Goal: Information Seeking & Learning: Check status

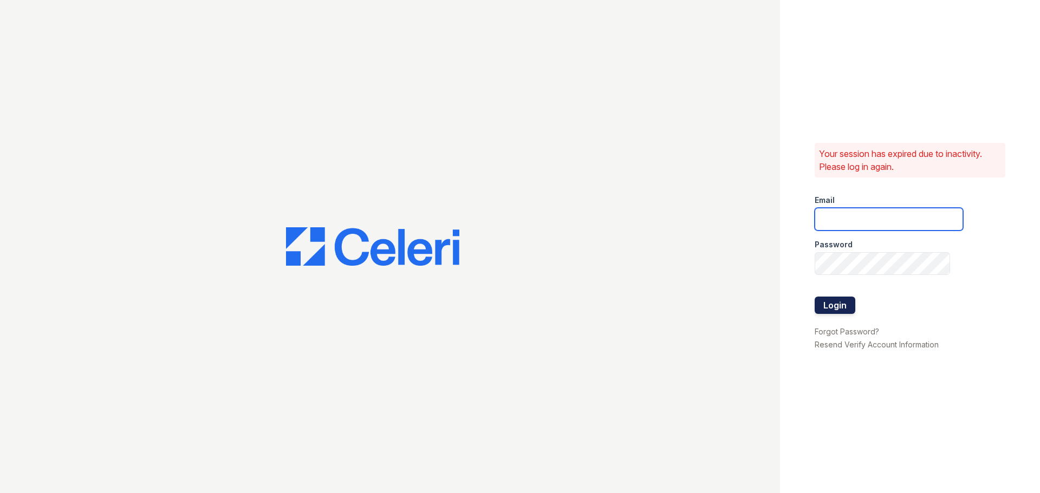
type input "[EMAIL_ADDRESS][DOMAIN_NAME]"
click at [832, 308] on button "Login" at bounding box center [834, 305] width 41 height 17
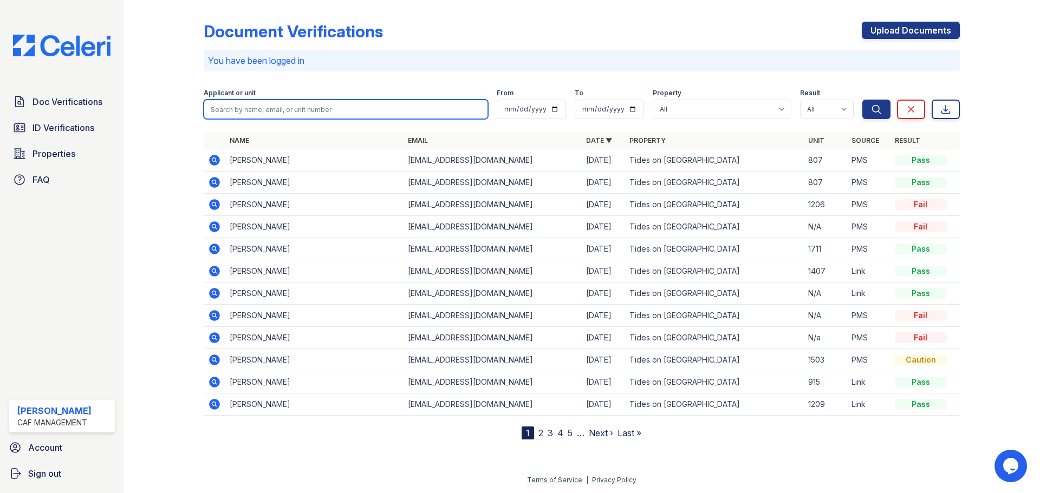
click at [304, 105] on input "search" at bounding box center [346, 109] width 284 height 19
type input "macui"
click at [862, 100] on button "Search" at bounding box center [876, 109] width 28 height 19
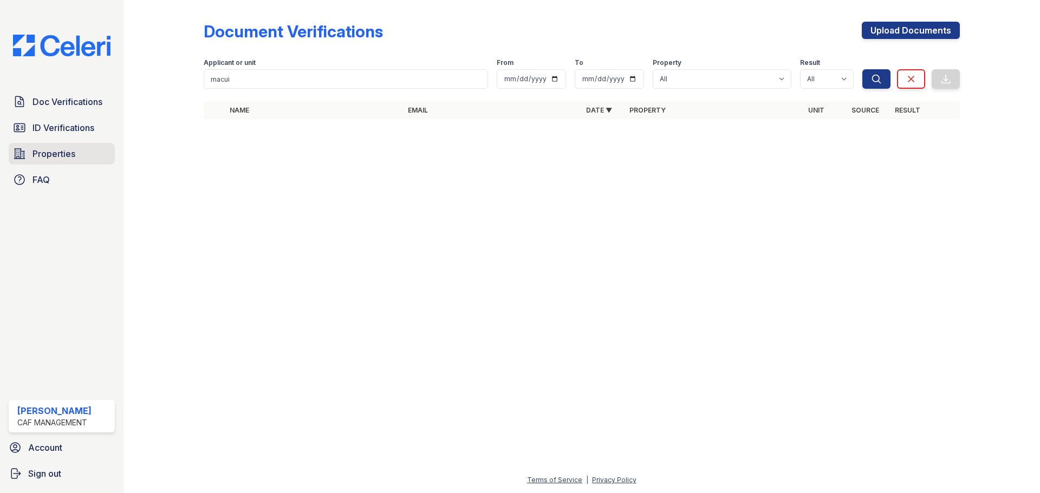
click at [70, 156] on span "Properties" at bounding box center [53, 153] width 43 height 13
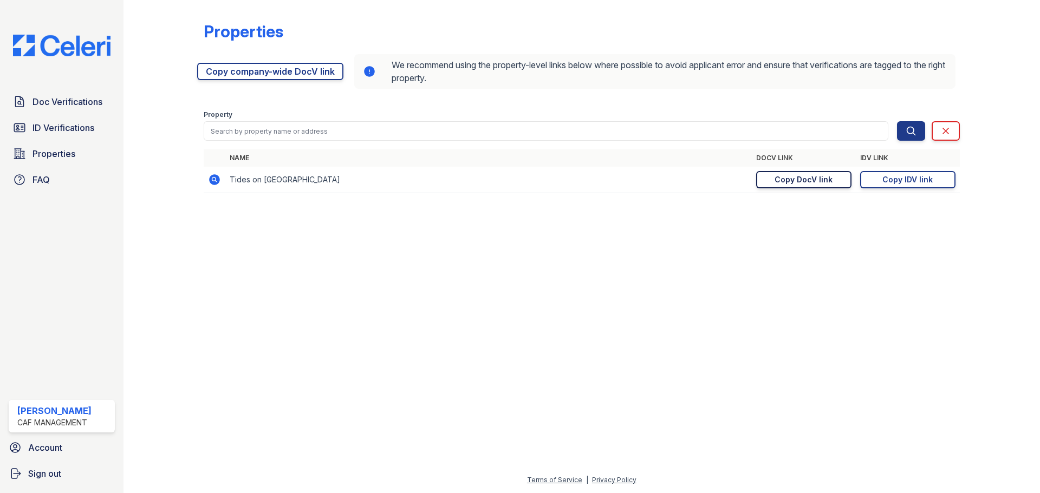
click at [768, 181] on link "Copy DocV link Copy link" at bounding box center [803, 179] width 95 height 17
click at [908, 172] on link "Copy IDV link Copy link" at bounding box center [907, 179] width 95 height 17
click at [45, 125] on span "ID Verifications" at bounding box center [63, 127] width 62 height 13
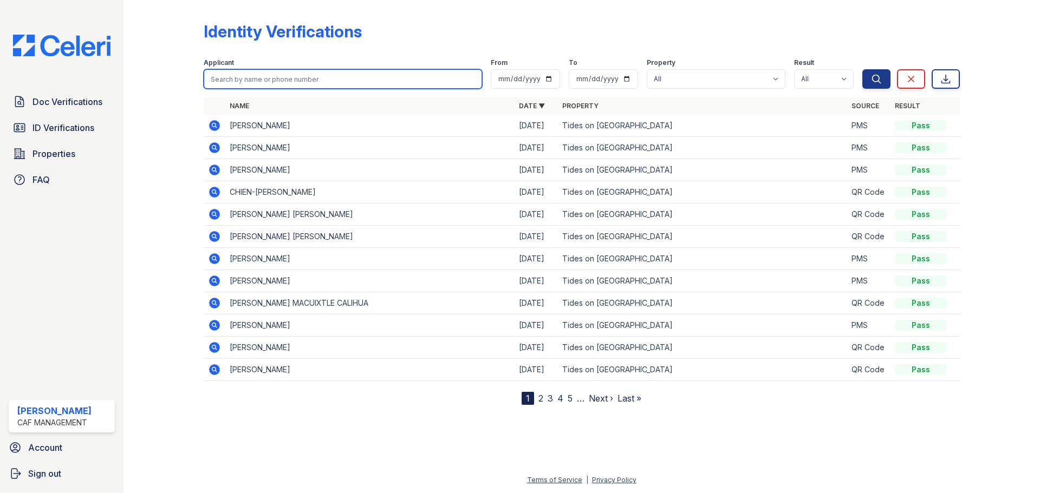
click at [283, 85] on input "search" at bounding box center [343, 78] width 278 height 19
type input "jamie"
click at [862, 69] on button "Search" at bounding box center [876, 78] width 28 height 19
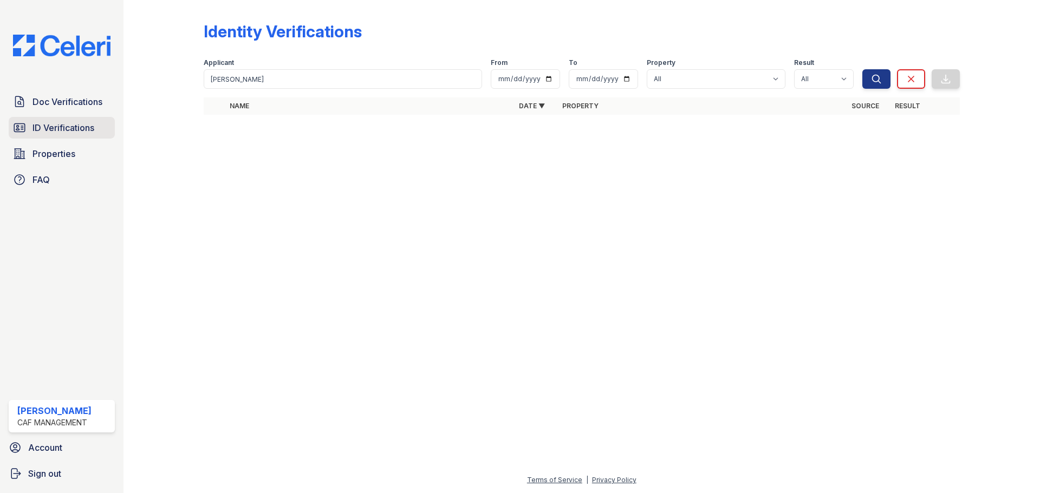
click at [19, 127] on icon at bounding box center [19, 127] width 13 height 13
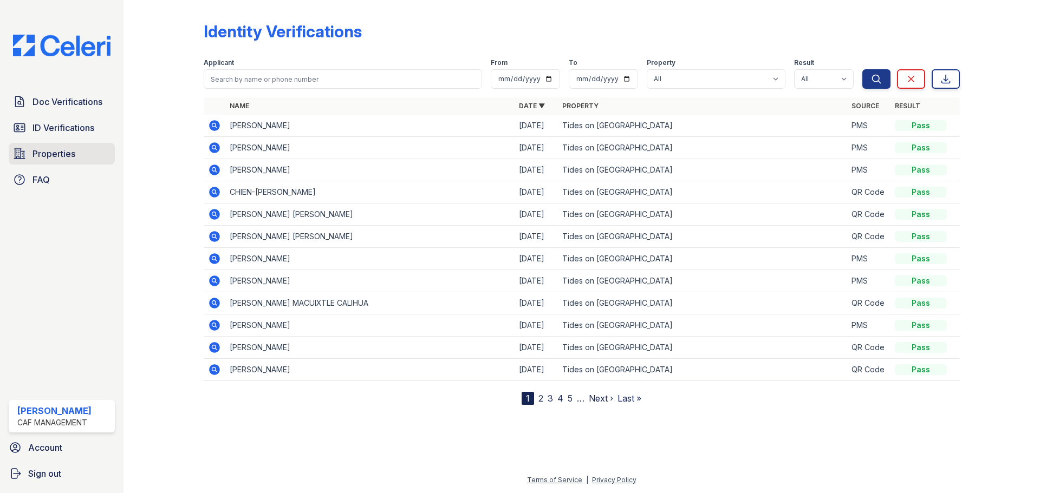
click at [51, 155] on span "Properties" at bounding box center [53, 153] width 43 height 13
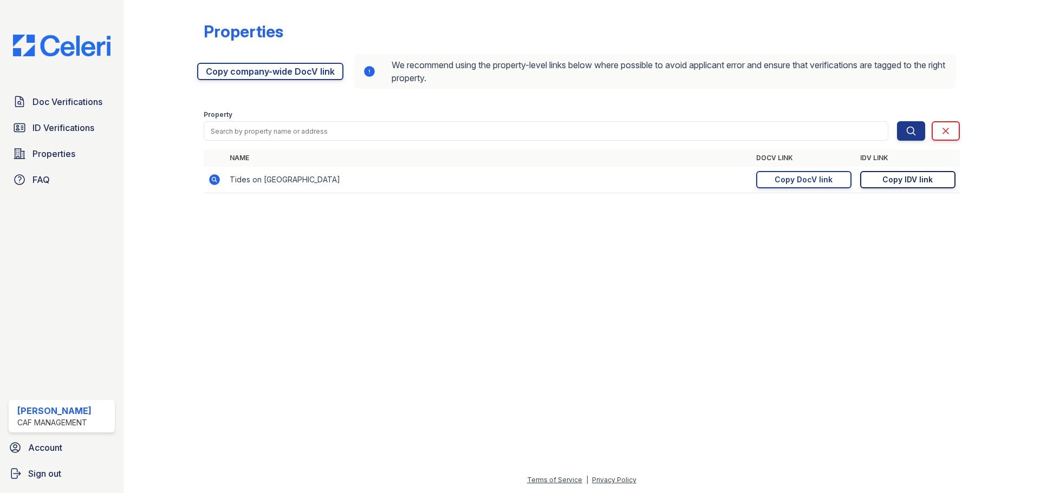
click at [922, 179] on div "Copy IDV link" at bounding box center [907, 179] width 50 height 11
click at [57, 107] on span "Doc Verifications" at bounding box center [67, 101] width 70 height 13
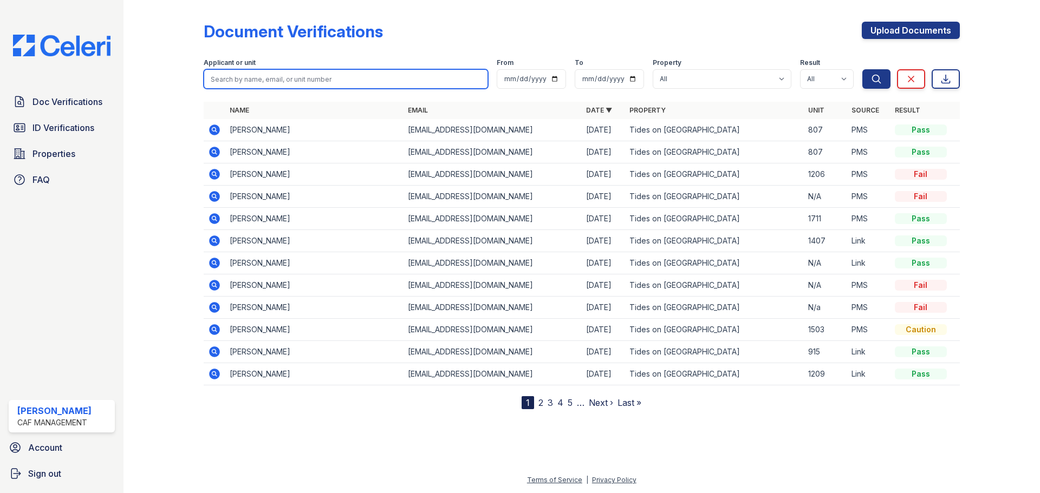
click at [280, 82] on input "search" at bounding box center [346, 78] width 284 height 19
type input "joya"
click at [862, 69] on button "Search" at bounding box center [876, 78] width 28 height 19
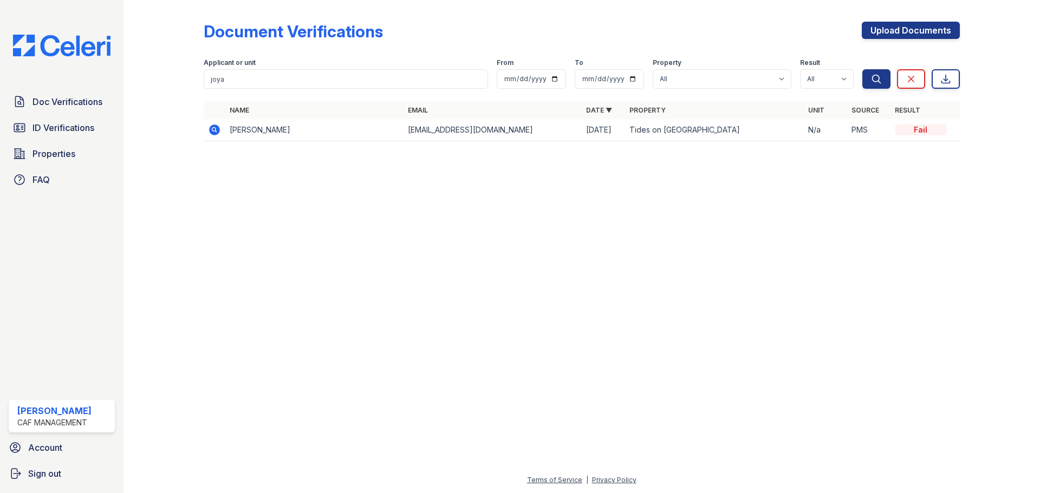
click at [913, 134] on div "Fail" at bounding box center [921, 130] width 52 height 11
click at [222, 125] on td at bounding box center [215, 130] width 22 height 22
click at [210, 126] on icon at bounding box center [214, 129] width 13 height 13
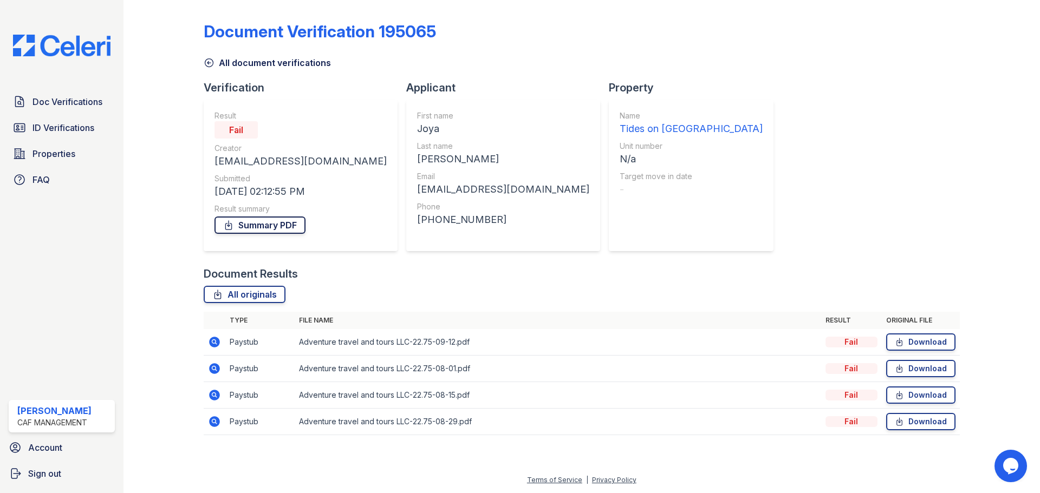
click at [275, 223] on link "Summary PDF" at bounding box center [259, 225] width 91 height 17
click at [415, 304] on div "All originals Type File name Result Original file Paystub Adventure travel and …" at bounding box center [582, 366] width 756 height 160
drag, startPoint x: 169, startPoint y: 330, endPoint x: 156, endPoint y: 201, distance: 129.5
click at [169, 329] on div at bounding box center [172, 225] width 63 height 442
click at [87, 95] on span "Doc Verifications" at bounding box center [67, 101] width 70 height 13
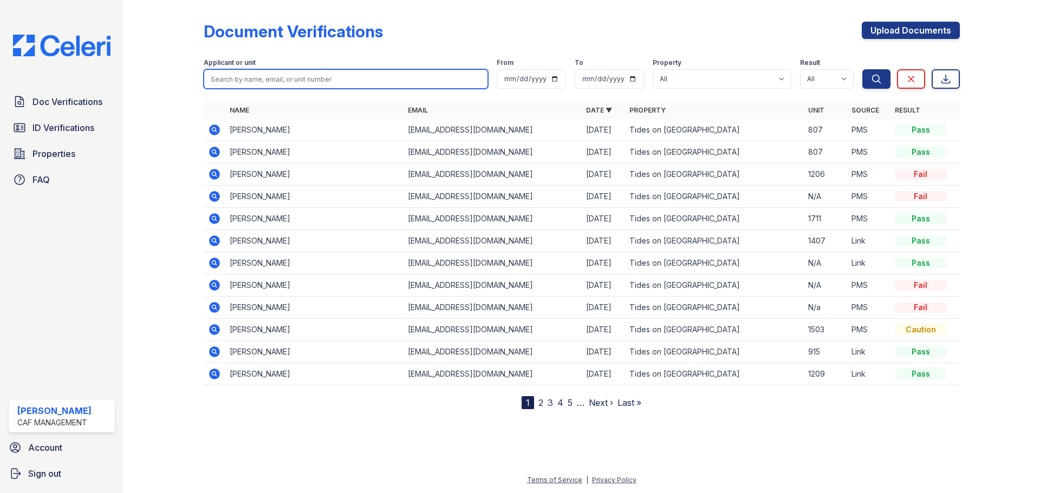
drag, startPoint x: 303, startPoint y: 73, endPoint x: 308, endPoint y: 72, distance: 5.4
click at [303, 73] on input "search" at bounding box center [346, 78] width 284 height 19
type input "spears"
click at [862, 69] on button "Search" at bounding box center [876, 78] width 28 height 19
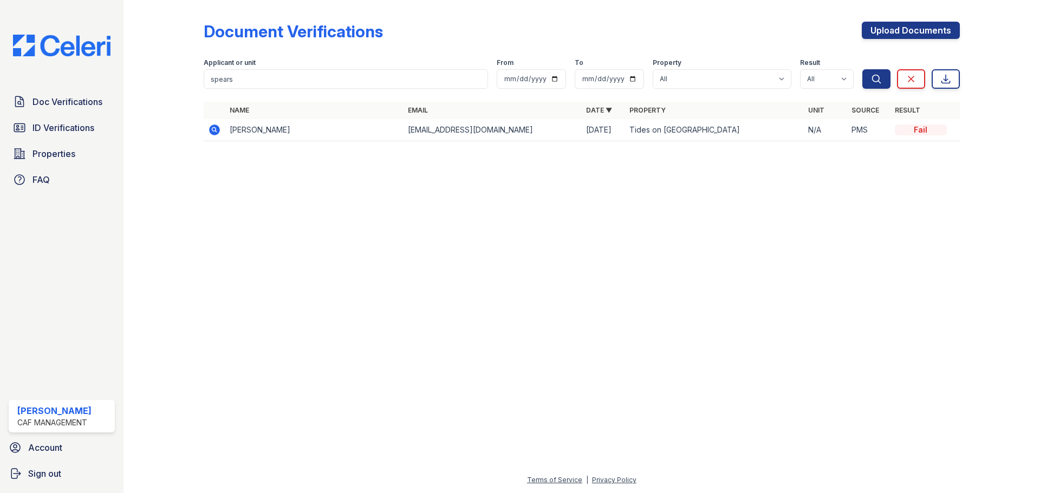
click at [219, 131] on icon at bounding box center [214, 130] width 11 height 11
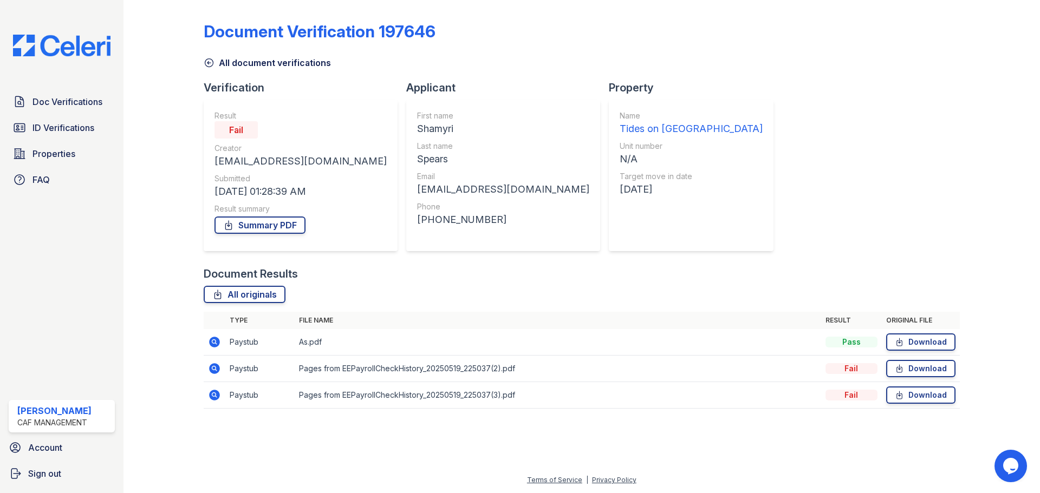
click at [214, 343] on icon at bounding box center [213, 341] width 3 height 3
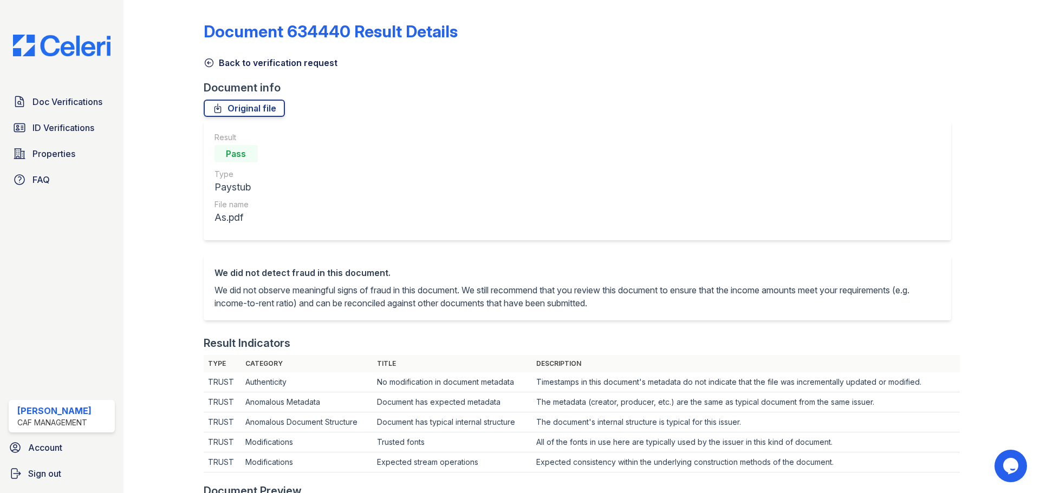
click at [207, 60] on icon at bounding box center [209, 62] width 11 height 11
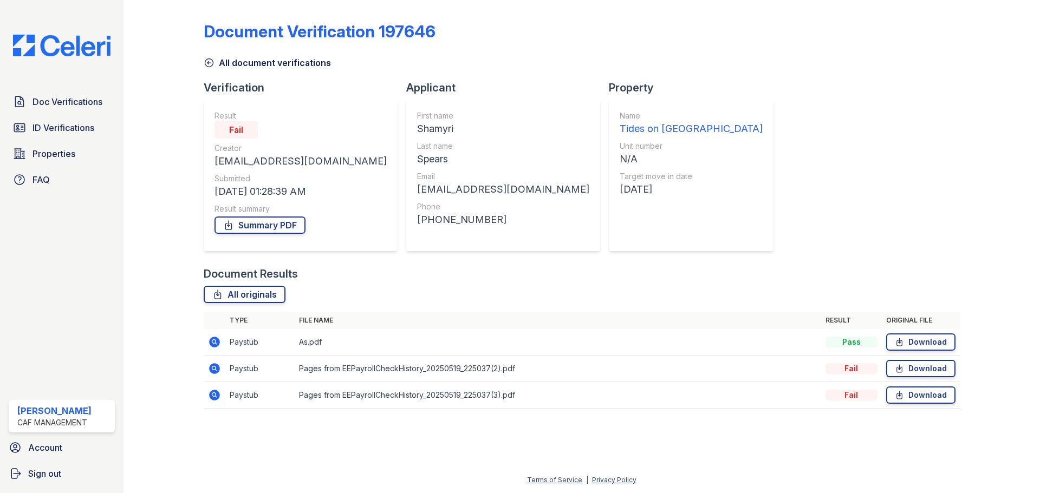
click at [247, 371] on td "Paystub" at bounding box center [259, 369] width 69 height 27
click at [221, 369] on td at bounding box center [215, 369] width 22 height 27
drag, startPoint x: 853, startPoint y: 369, endPoint x: 830, endPoint y: 371, distance: 22.8
click at [853, 369] on div "Fail" at bounding box center [851, 368] width 52 height 11
click at [211, 370] on icon at bounding box center [214, 368] width 11 height 11
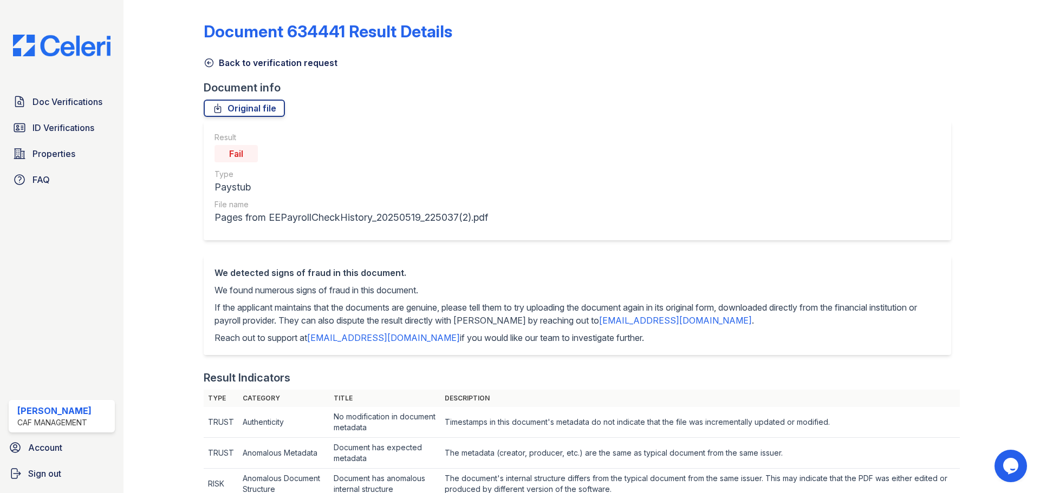
click at [215, 62] on link "Back to verification request" at bounding box center [271, 62] width 134 height 13
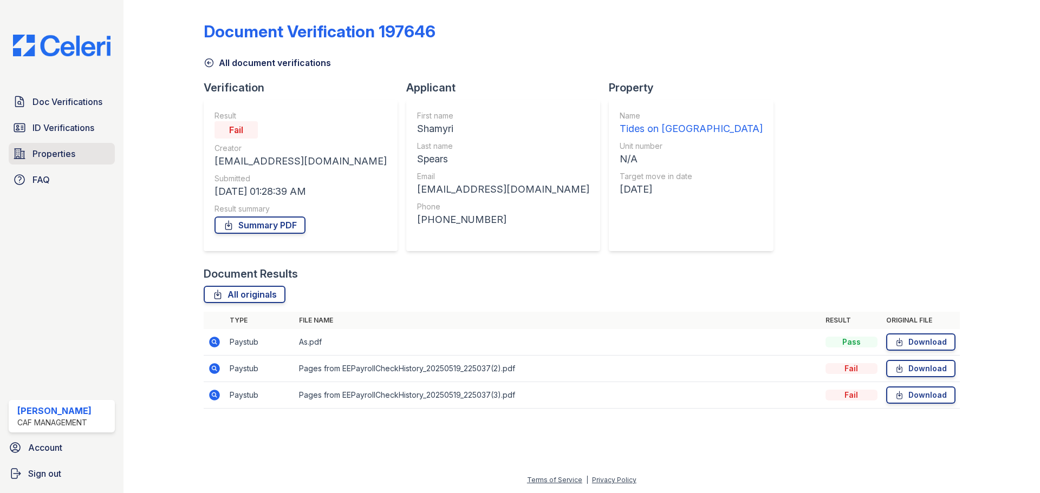
click at [73, 165] on link "Properties" at bounding box center [62, 154] width 106 height 22
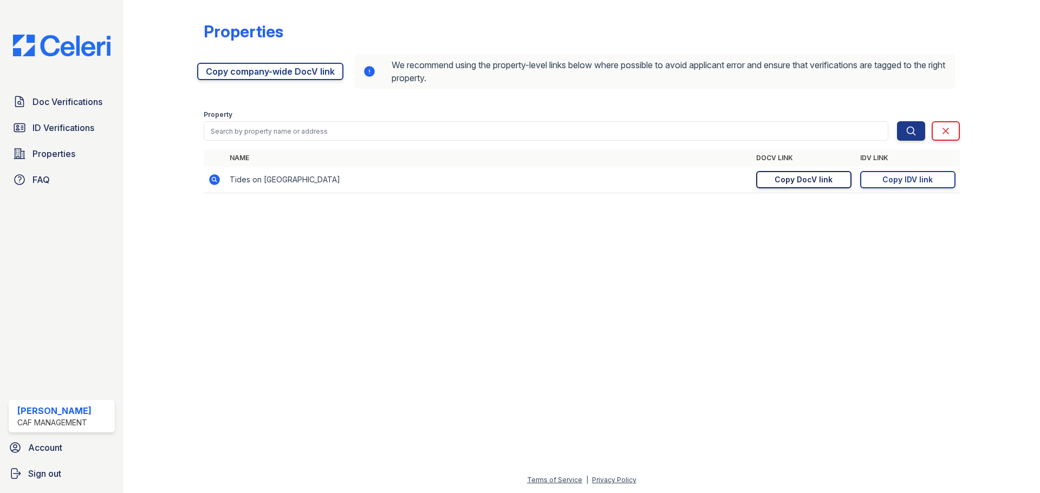
click at [816, 182] on div "Copy DocV link" at bounding box center [803, 179] width 58 height 11
click at [926, 191] on td "https://app.getceleri.com/37e651e8-325f-4a63-9e15-faa6363f3e23/idv/link/new Cop…" at bounding box center [908, 180] width 104 height 27
click at [926, 186] on link "Copy IDV link Copy link" at bounding box center [907, 179] width 95 height 17
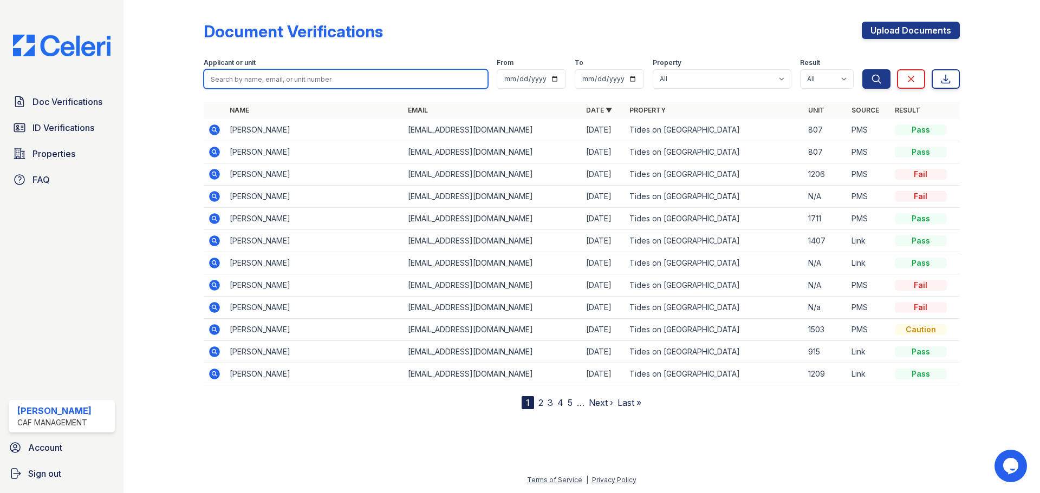
click at [328, 83] on input "search" at bounding box center [346, 78] width 284 height 19
click at [327, 77] on input "search" at bounding box center [346, 78] width 284 height 19
type input "[PERSON_NAME]"
click at [862, 69] on button "Search" at bounding box center [876, 78] width 28 height 19
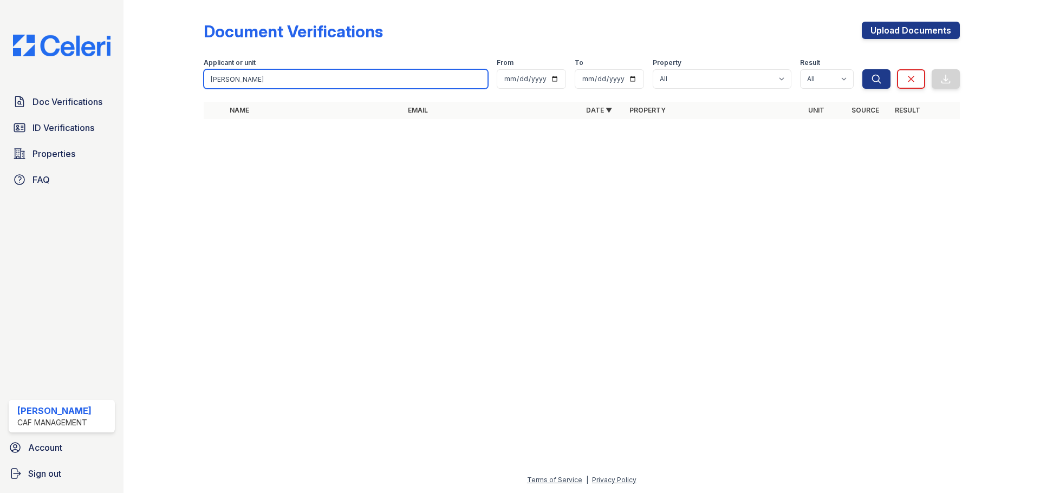
click at [327, 77] on input "[PERSON_NAME]" at bounding box center [346, 78] width 284 height 19
type input "[PERSON_NAME]"
click at [862, 69] on button "Search" at bounding box center [876, 78] width 28 height 19
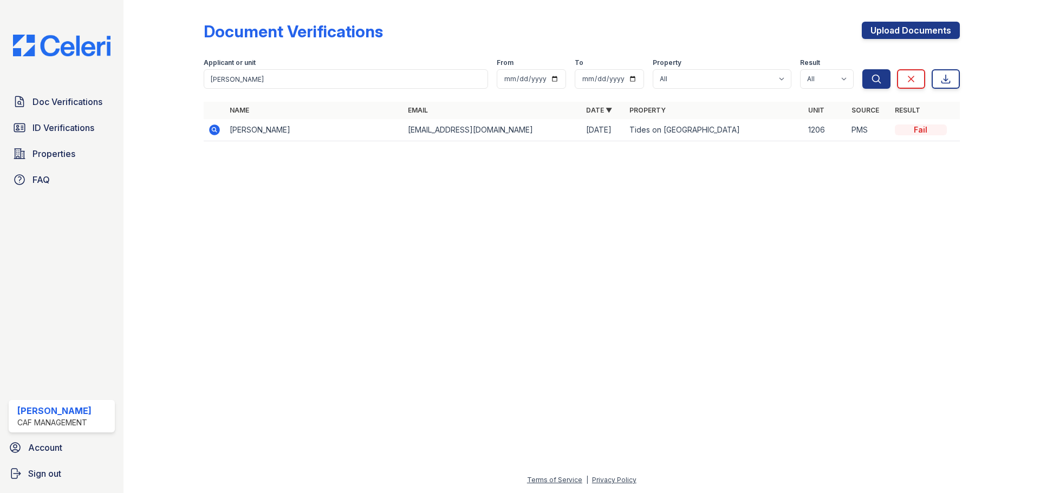
click at [215, 131] on icon at bounding box center [214, 129] width 13 height 13
